Goal: Information Seeking & Learning: Learn about a topic

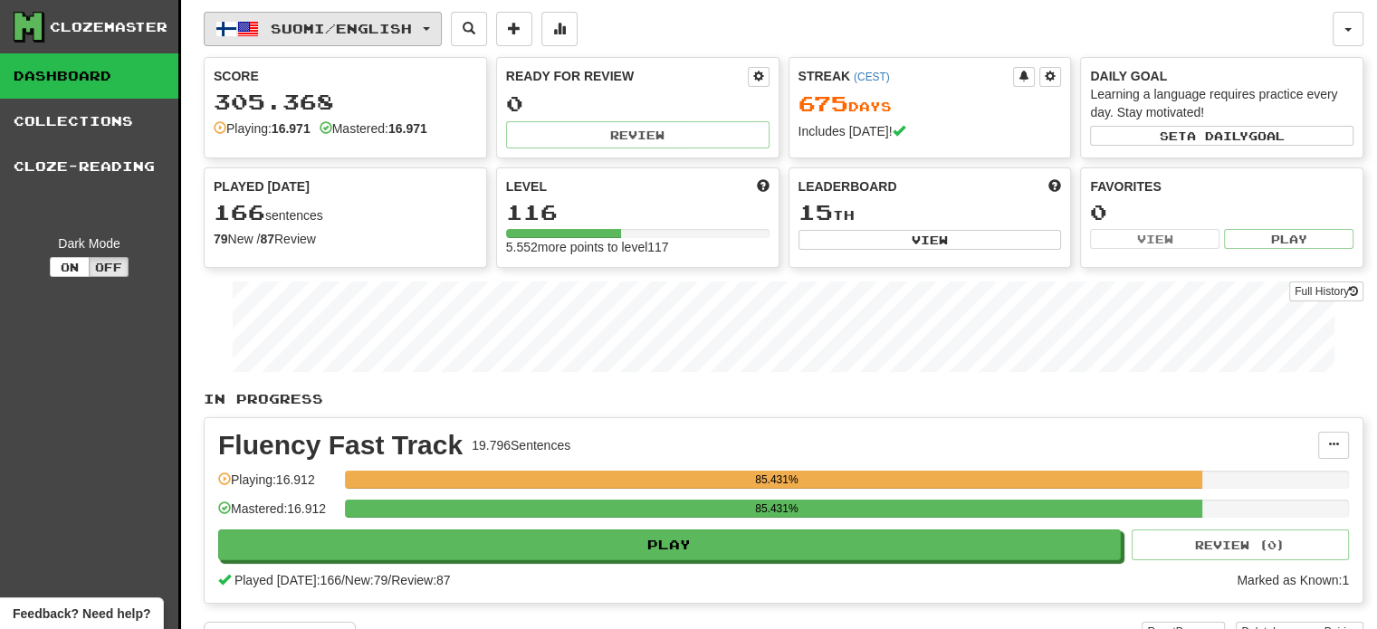
click at [409, 18] on button "Suomi / English" at bounding box center [323, 29] width 238 height 34
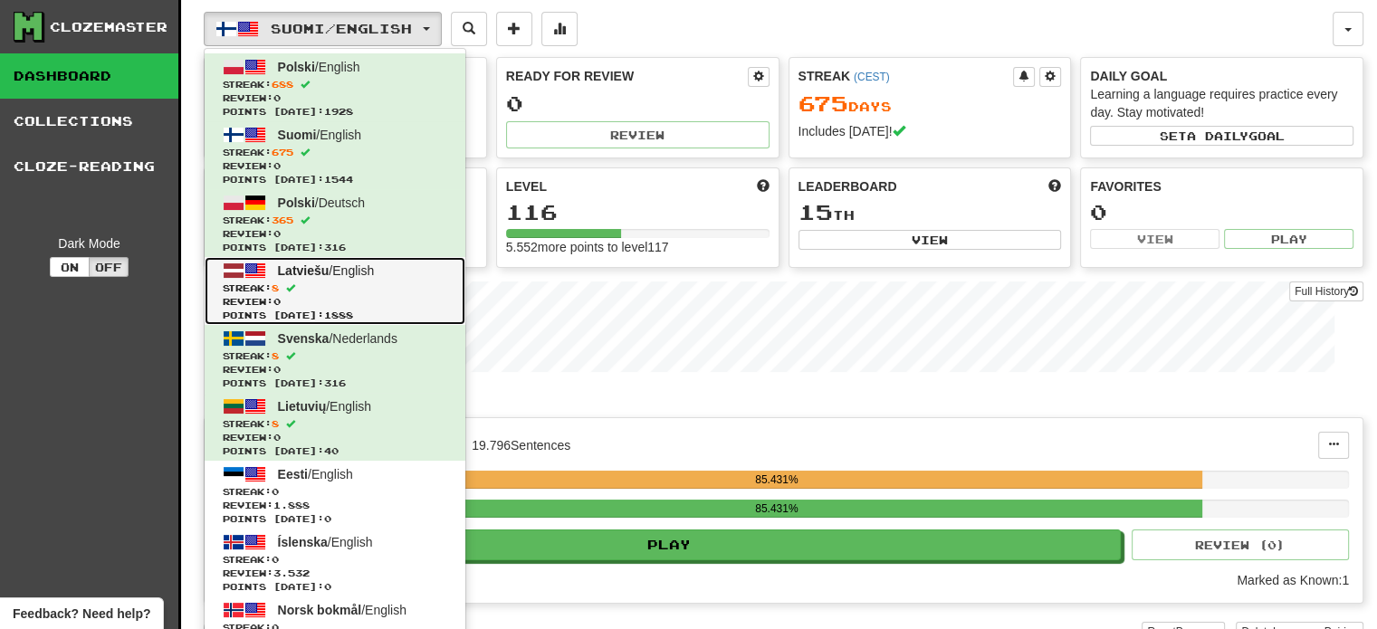
click at [328, 300] on span "Review: 0" at bounding box center [335, 302] width 224 height 14
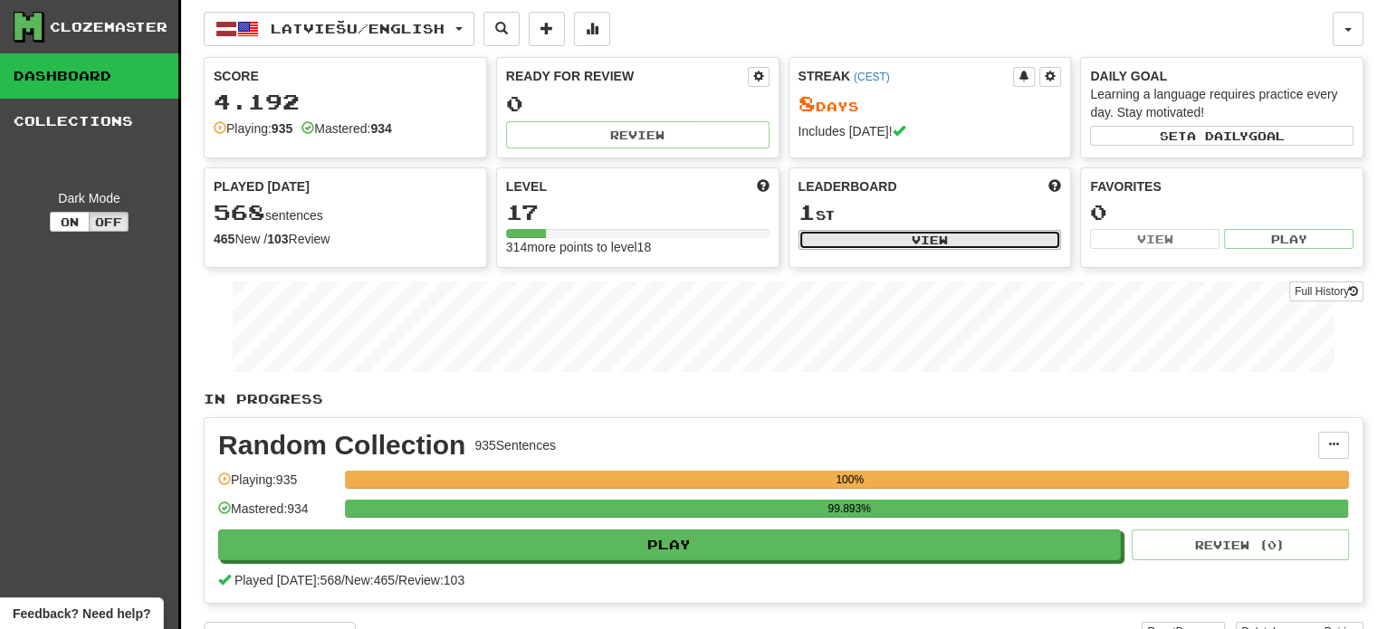
click at [844, 233] on button "View" at bounding box center [929, 240] width 263 height 20
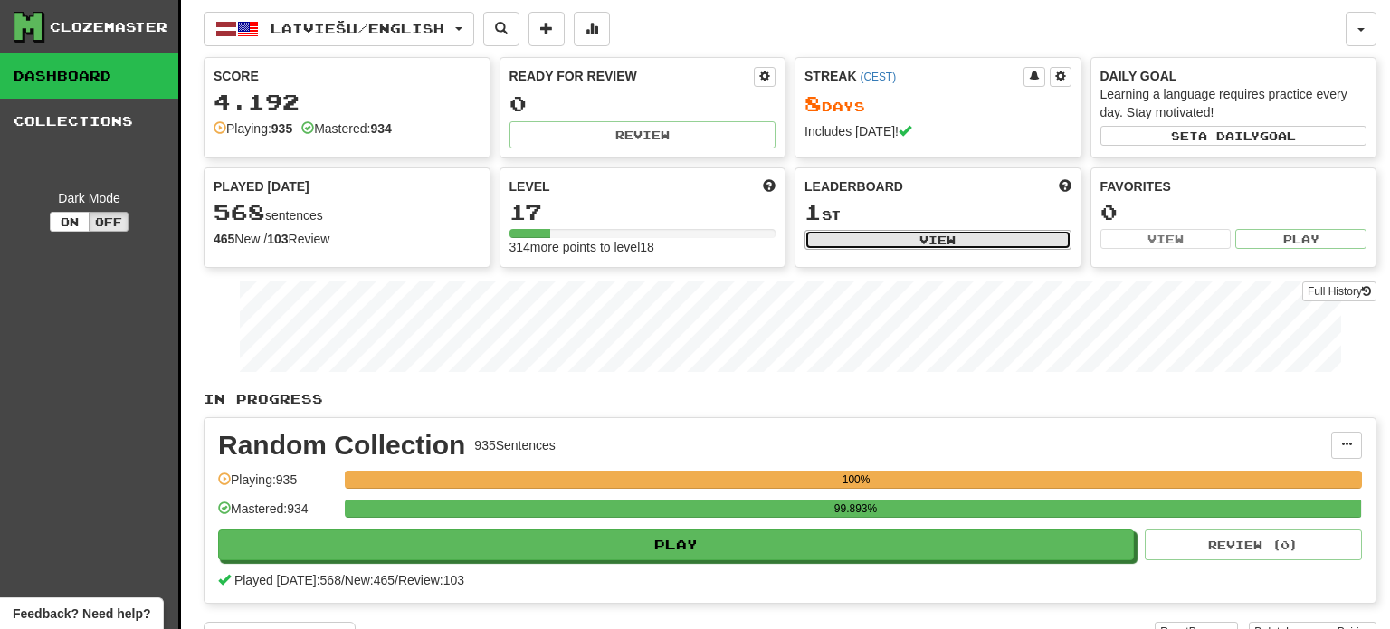
select select "**********"
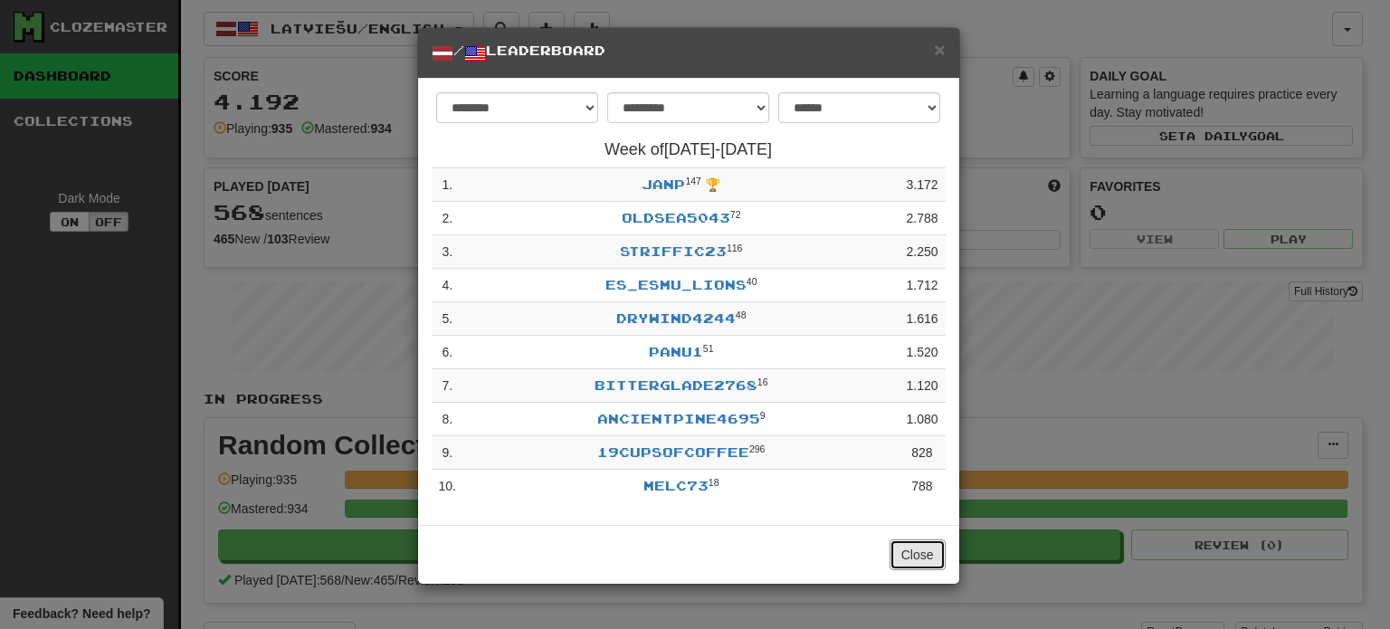
click at [911, 560] on button "Close" at bounding box center [918, 554] width 56 height 31
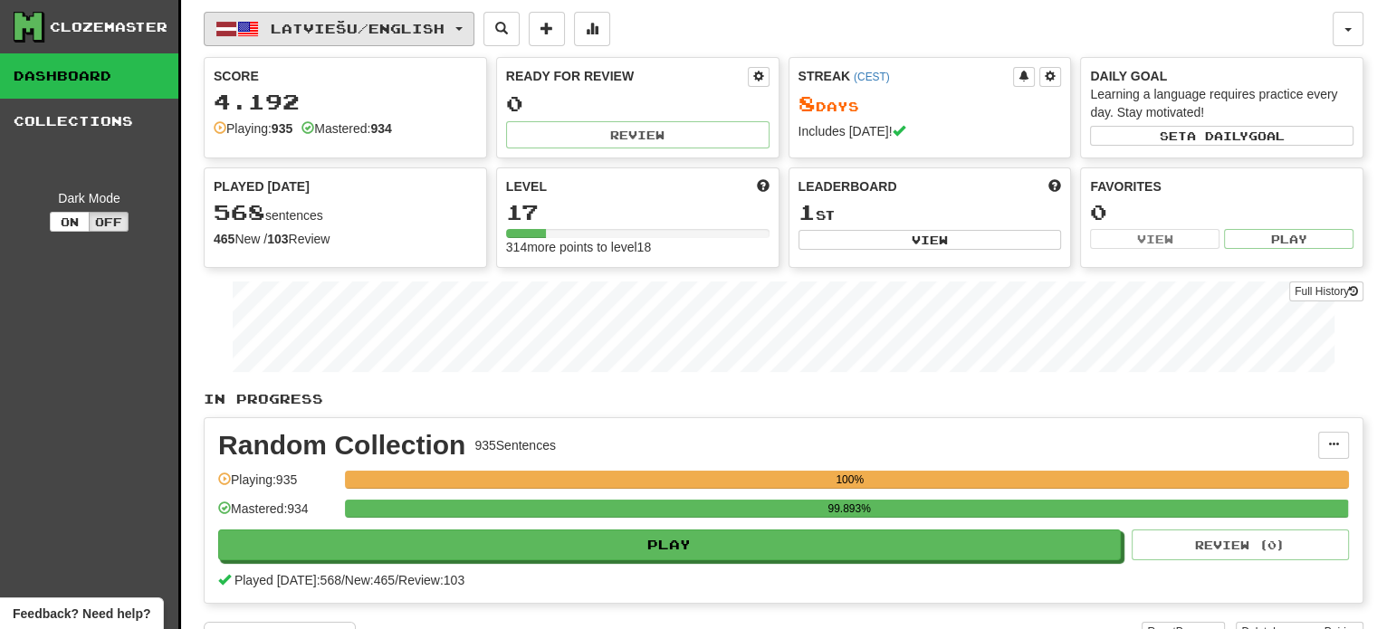
click at [329, 39] on button "Latviešu / English" at bounding box center [339, 29] width 271 height 34
